Goal: Navigation & Orientation: Find specific page/section

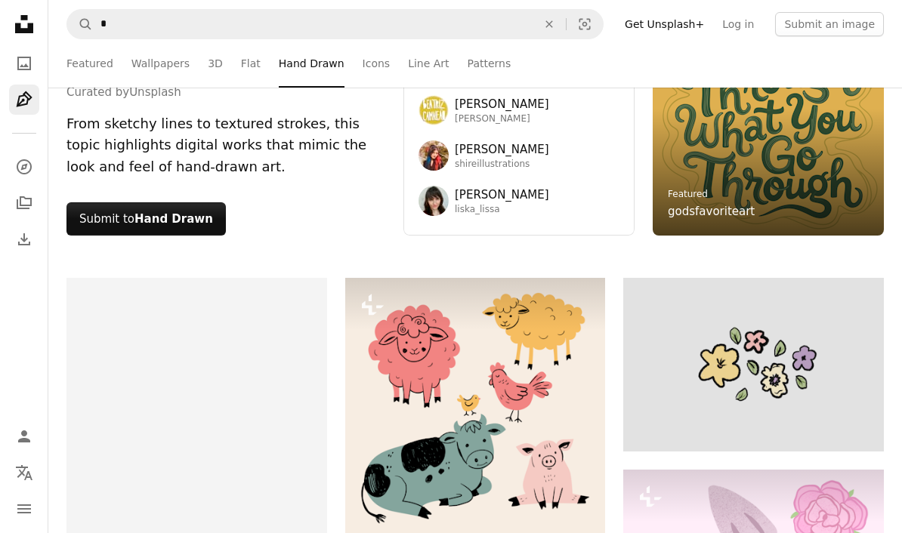
scroll to position [267, 0]
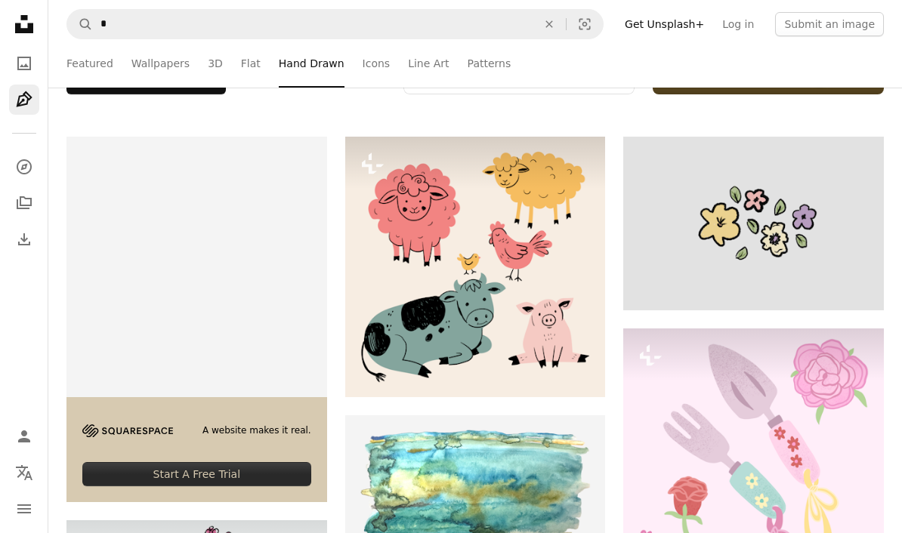
click at [141, 224] on video at bounding box center [196, 267] width 261 height 261
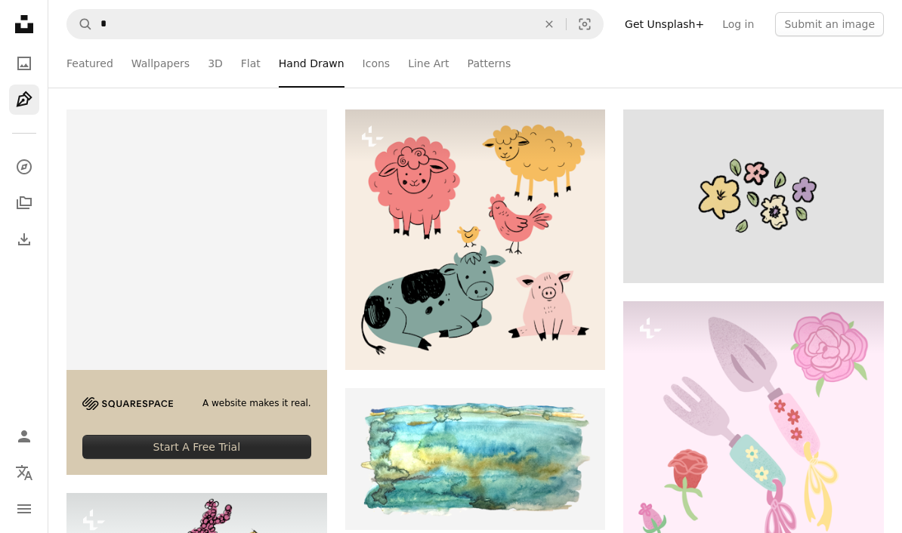
click at [20, 61] on icon "A photo" at bounding box center [24, 63] width 18 height 18
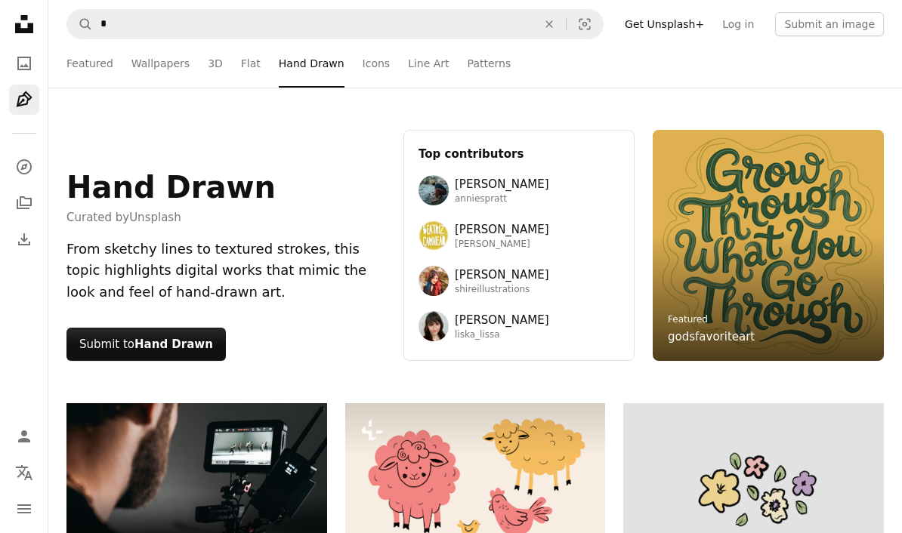
click at [71, 62] on link "Featured" at bounding box center [89, 63] width 47 height 48
